Goal: Information Seeking & Learning: Learn about a topic

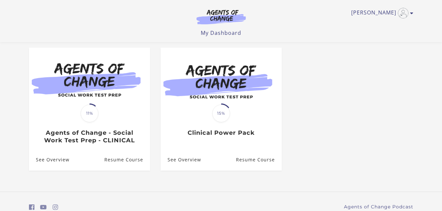
scroll to position [66, 0]
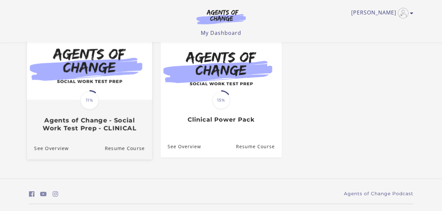
click at [102, 94] on img at bounding box center [89, 65] width 125 height 67
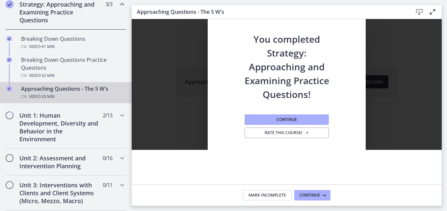
scroll to position [158, 0]
click at [36, 123] on h2 "Unit 1: Human Development, Diversity and Behavior in the Environment" at bounding box center [59, 127] width 80 height 32
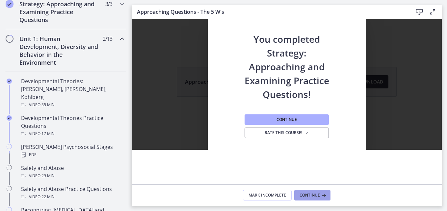
click at [306, 197] on span "Continue" at bounding box center [309, 195] width 20 height 5
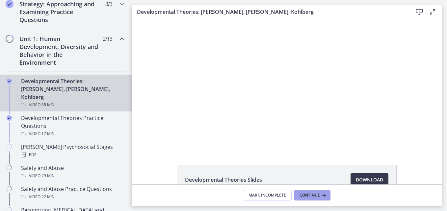
click at [306, 197] on span "Continue" at bounding box center [309, 195] width 20 height 5
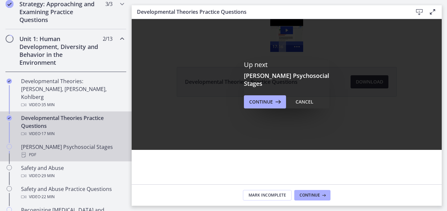
click at [51, 143] on div "[PERSON_NAME] Psychosocial Stages PDF" at bounding box center [72, 151] width 103 height 16
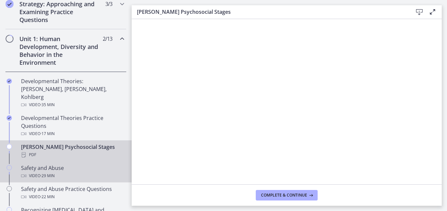
click at [51, 164] on div "Safety and Abuse Video · 29 min" at bounding box center [72, 172] width 103 height 16
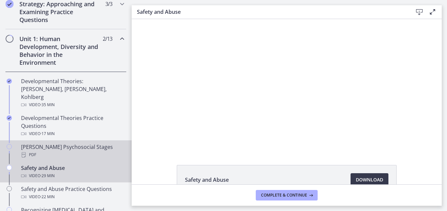
click at [49, 151] on div "PDF" at bounding box center [72, 155] width 103 height 8
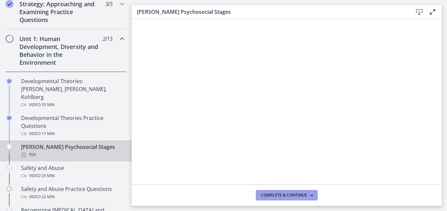
click at [278, 196] on span "Complete & continue" at bounding box center [284, 195] width 46 height 5
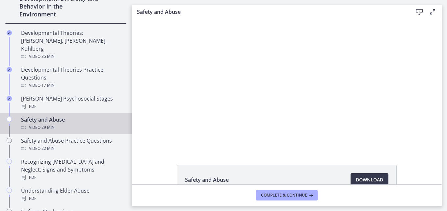
scroll to position [211, 0]
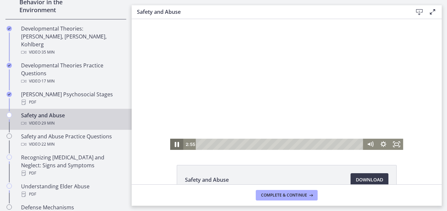
click at [173, 142] on icon "Pause" at bounding box center [177, 144] width 16 height 13
